Goal: Check status: Check status

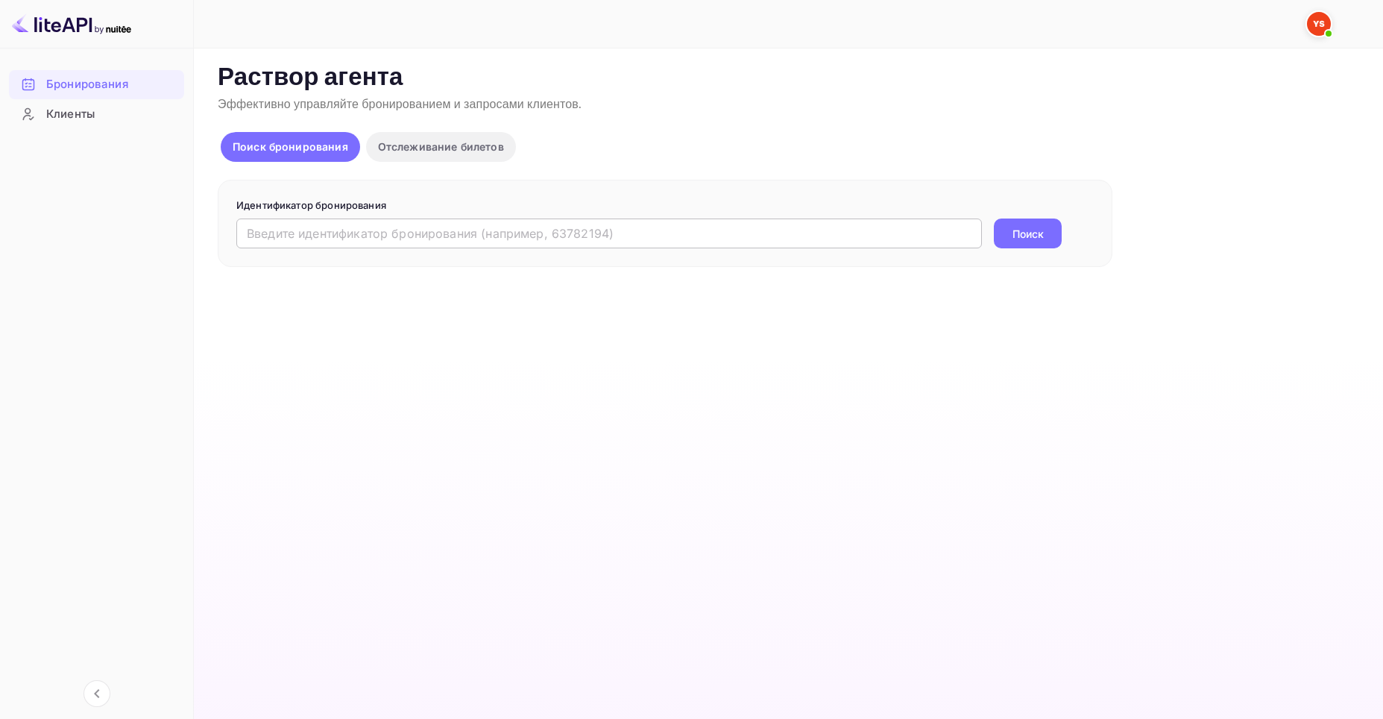
click at [271, 233] on input "text" at bounding box center [609, 233] width 746 height 30
paste input "9862414"
type input "9862414"
click at [1022, 238] on ya-tr-span "Поиск" at bounding box center [1028, 234] width 31 height 16
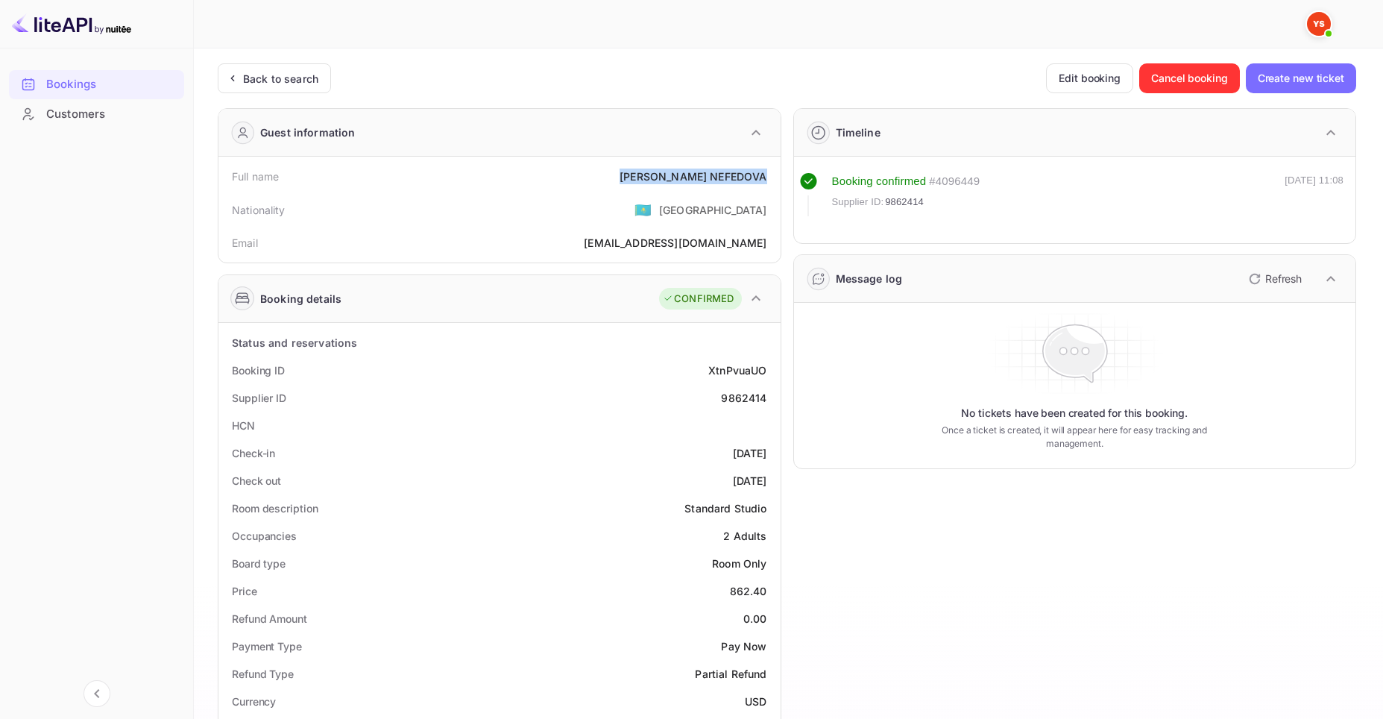
drag, startPoint x: 657, startPoint y: 174, endPoint x: 772, endPoint y: 180, distance: 115.0
click at [772, 180] on div "Full name [PERSON_NAME]" at bounding box center [499, 177] width 550 height 28
copy div "[PERSON_NAME]"
drag, startPoint x: 730, startPoint y: 590, endPoint x: 766, endPoint y: 591, distance: 35.8
click at [766, 591] on div "862.40" at bounding box center [748, 591] width 37 height 16
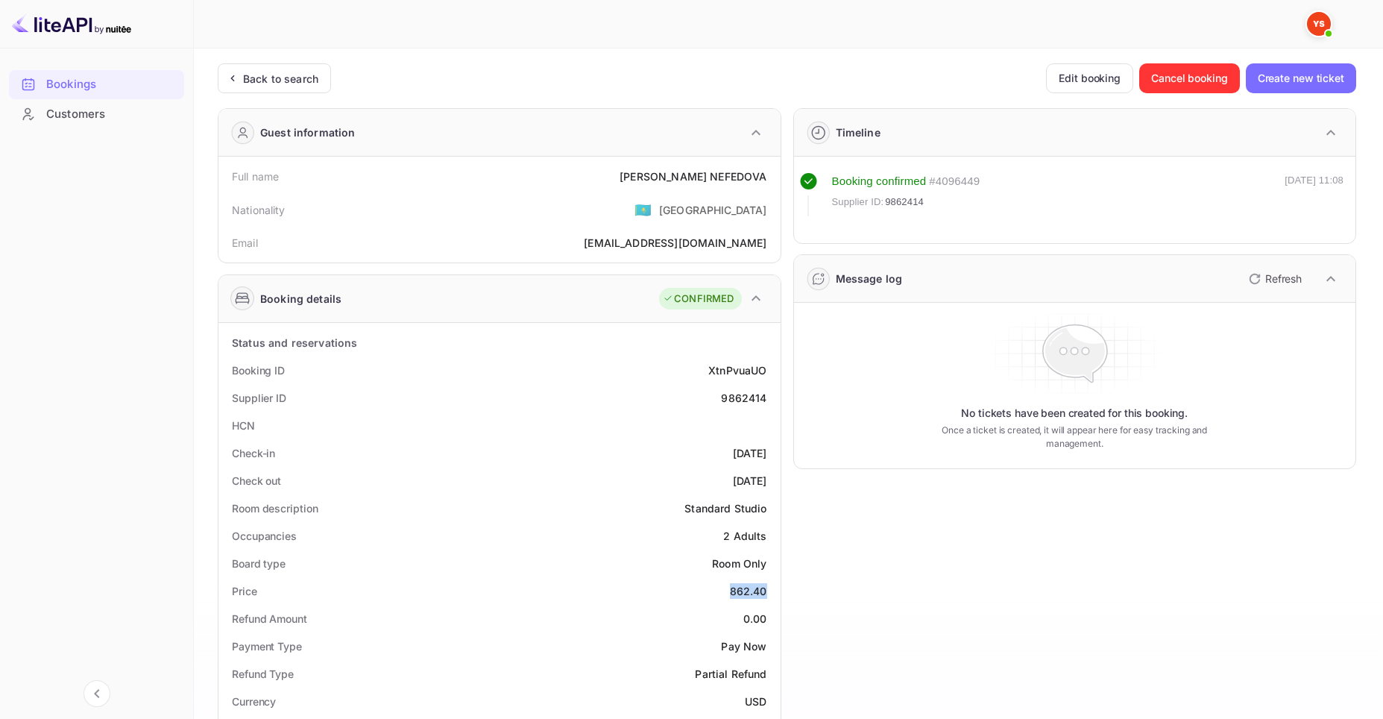
copy div "862.40"
drag, startPoint x: 743, startPoint y: 701, endPoint x: 767, endPoint y: 702, distance: 24.7
click at [767, 702] on div "Currency USD" at bounding box center [499, 702] width 550 height 28
copy ya-tr-span "USD"
